Goal: Task Accomplishment & Management: Manage account settings

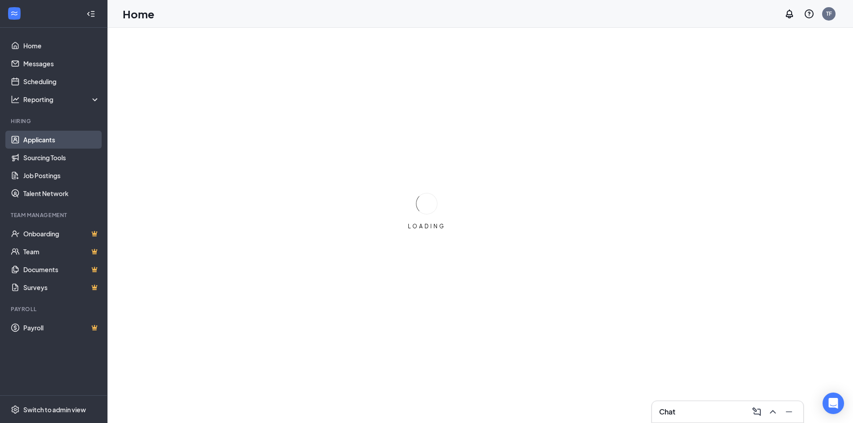
click at [47, 137] on link "Applicants" at bounding box center [61, 140] width 77 height 18
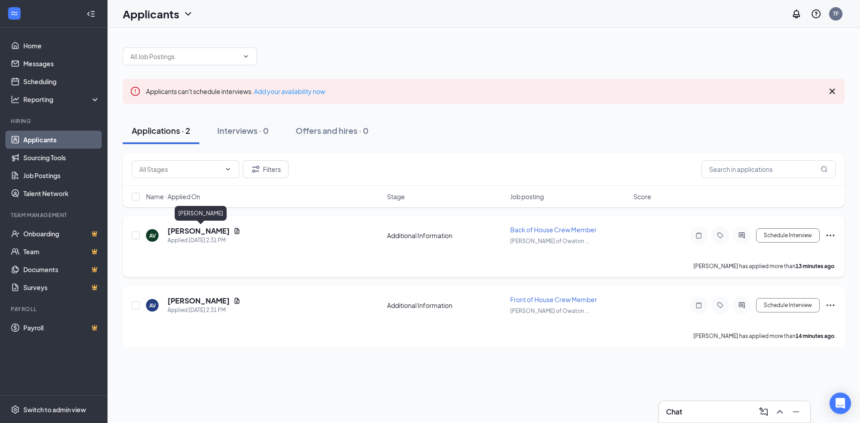
click at [224, 230] on h5 "[PERSON_NAME]" at bounding box center [199, 231] width 62 height 10
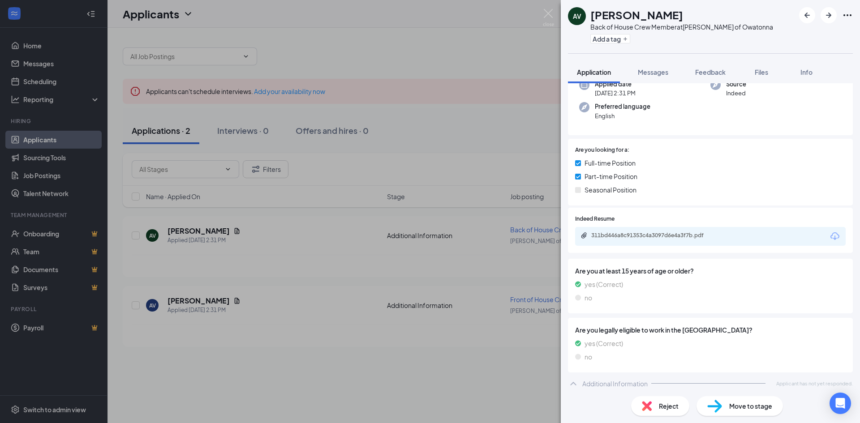
scroll to position [105, 0]
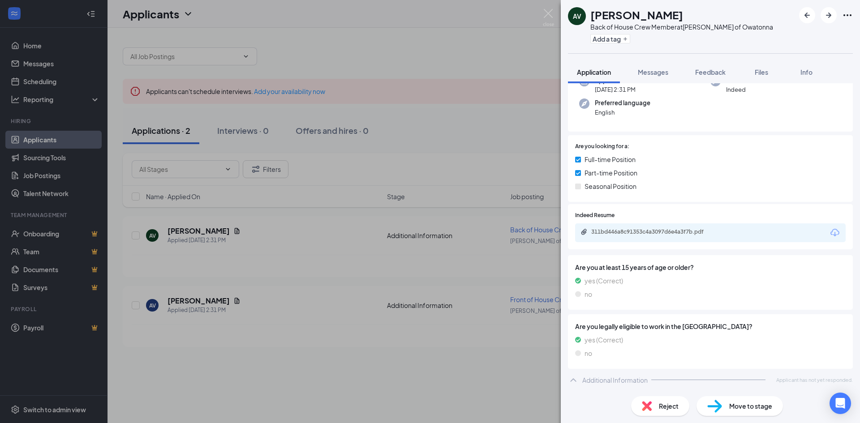
click at [181, 300] on div "AV [PERSON_NAME] Back of House Crew Member at [PERSON_NAME] of Owatonna Add a t…" at bounding box center [430, 211] width 860 height 423
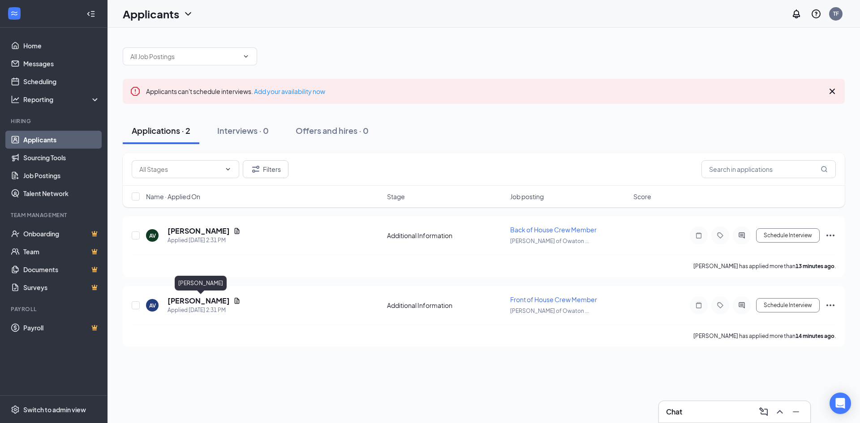
click at [181, 300] on h5 "[PERSON_NAME]" at bounding box center [199, 301] width 62 height 10
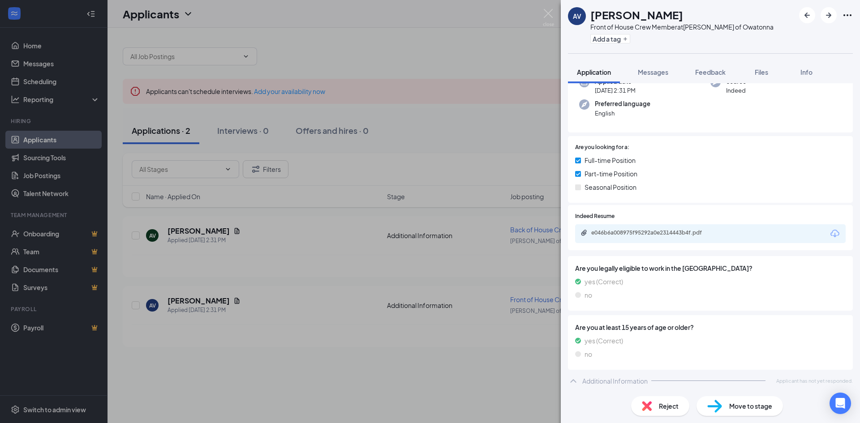
scroll to position [105, 0]
click at [137, 198] on div "AV Alicio VanEngelenburg Front of House Crew Member at Culver's of Owatonna Add…" at bounding box center [430, 211] width 860 height 423
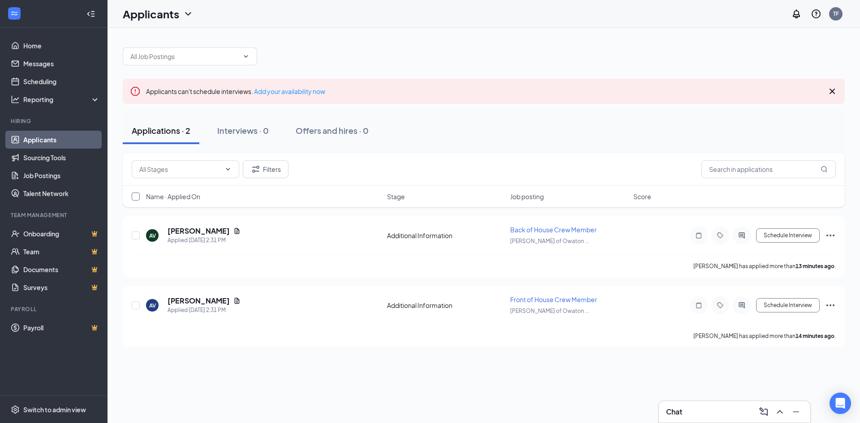
click at [137, 197] on input "checkbox" at bounding box center [136, 197] width 8 height 8
checkbox input "true"
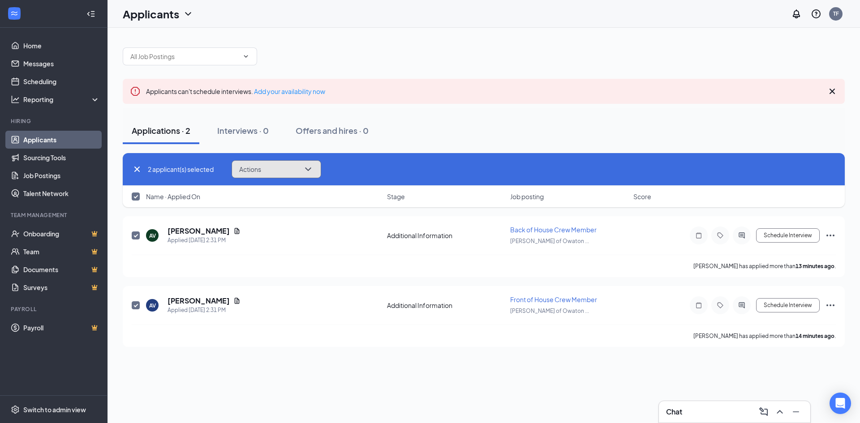
click at [283, 174] on button "Actions" at bounding box center [277, 169] width 90 height 18
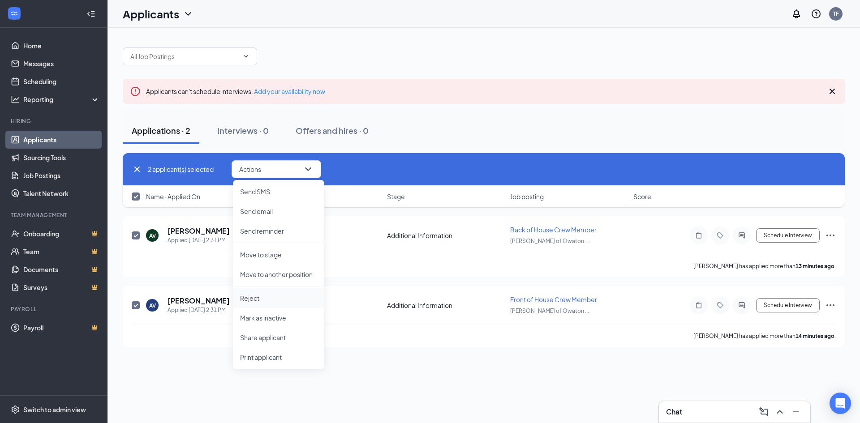
click at [259, 300] on p "Reject" at bounding box center [278, 298] width 77 height 9
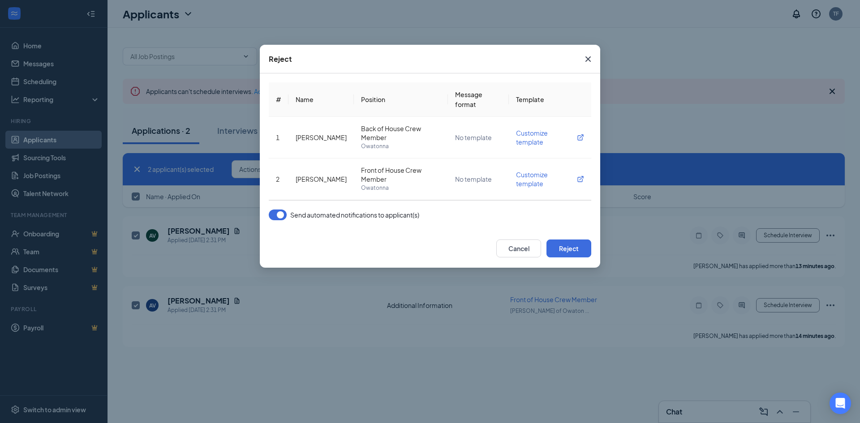
click at [284, 215] on button "button" at bounding box center [278, 215] width 18 height 11
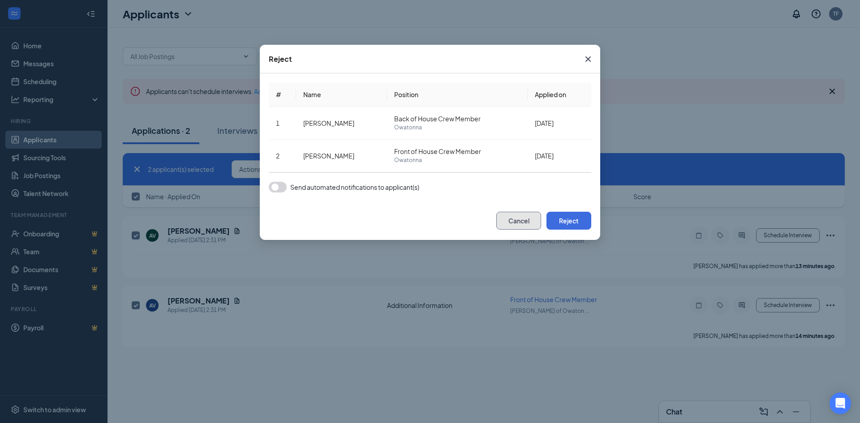
click at [512, 224] on button "Cancel" at bounding box center [518, 221] width 45 height 18
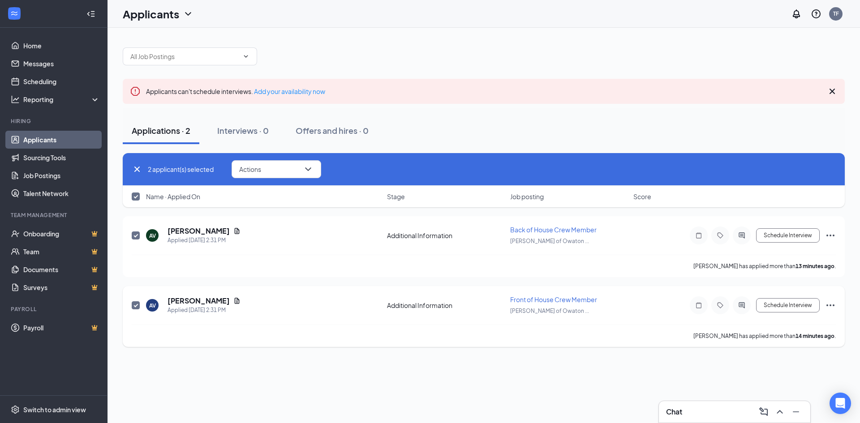
click at [132, 305] on span at bounding box center [136, 305] width 8 height 8
click at [132, 305] on input "checkbox" at bounding box center [136, 305] width 8 height 8
checkbox input "false"
click at [284, 176] on button "Actions" at bounding box center [277, 169] width 90 height 18
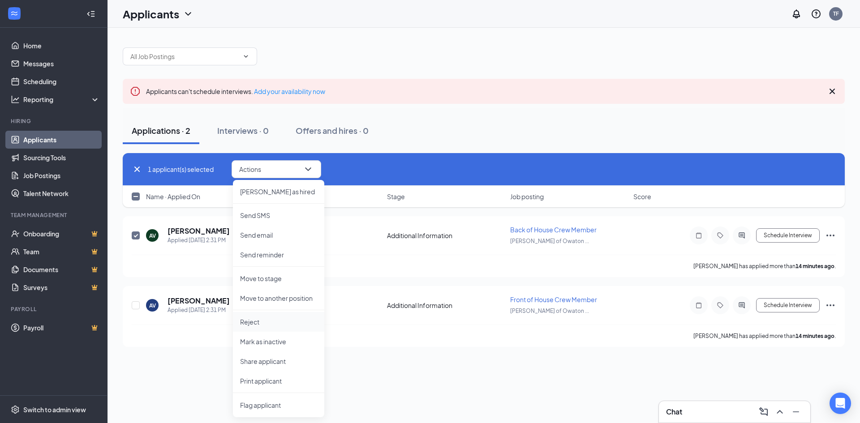
click at [288, 329] on li "Reject" at bounding box center [278, 322] width 91 height 20
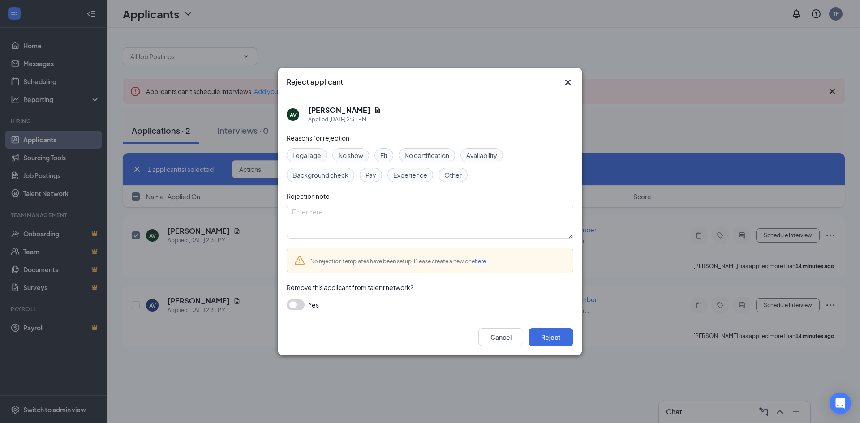
click at [497, 155] on span "Availability" at bounding box center [481, 156] width 31 height 10
click at [465, 216] on textarea at bounding box center [430, 222] width 287 height 34
drag, startPoint x: 382, startPoint y: 211, endPoint x: 247, endPoint y: 205, distance: 135.0
click at [247, 205] on div "Reject applicant AV Alicio VanEngelenburg Applied Today 2:31 PM Reasons for rej…" at bounding box center [430, 211] width 860 height 423
type textarea "no availability posted"
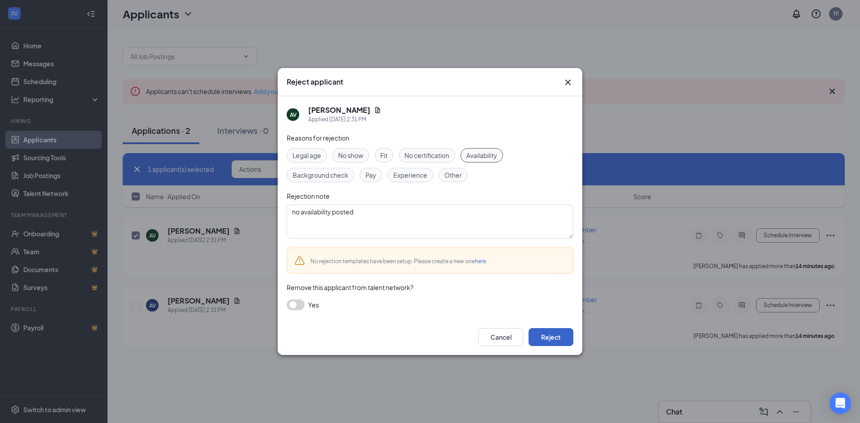
click at [564, 337] on button "Reject" at bounding box center [551, 337] width 45 height 18
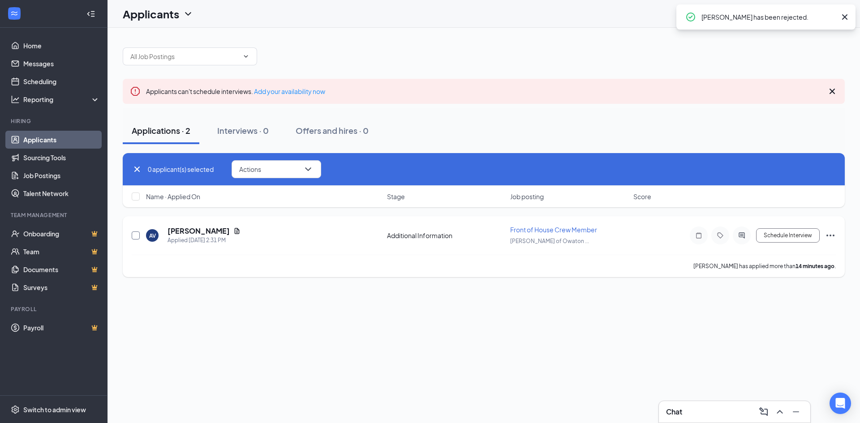
click at [133, 233] on input "checkbox" at bounding box center [136, 236] width 8 height 8
checkbox input "true"
click at [268, 165] on button "Actions" at bounding box center [277, 169] width 90 height 18
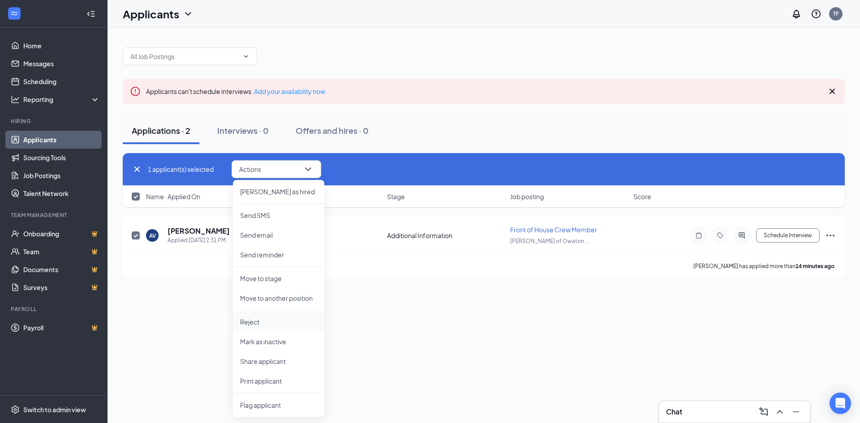
click at [262, 317] on li "Reject" at bounding box center [278, 322] width 91 height 20
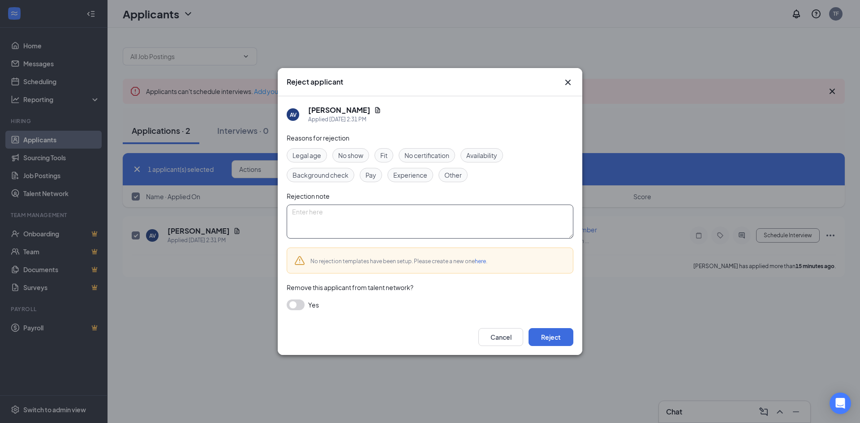
click at [323, 222] on textarea at bounding box center [430, 222] width 287 height 34
paste textarea "no availability posted"
type textarea "no availability posted"
click at [487, 155] on span "Availability" at bounding box center [481, 156] width 31 height 10
click at [559, 340] on button "Reject" at bounding box center [551, 337] width 45 height 18
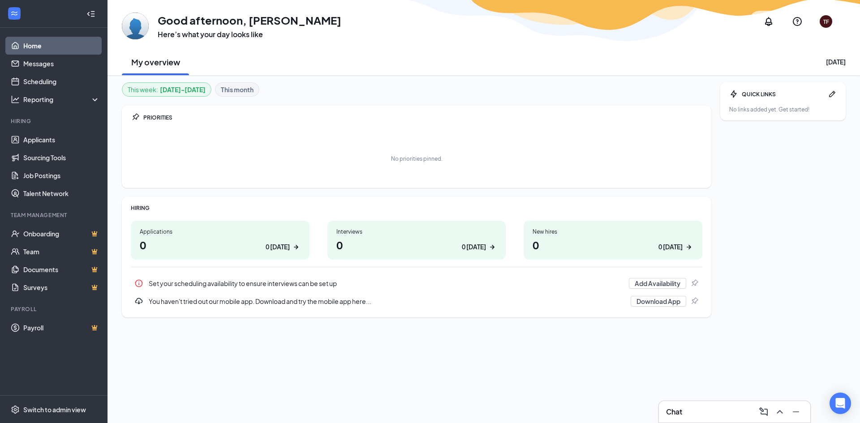
click at [54, 45] on link "Home" at bounding box center [61, 46] width 77 height 18
